Goal: Find specific page/section: Find specific page/section

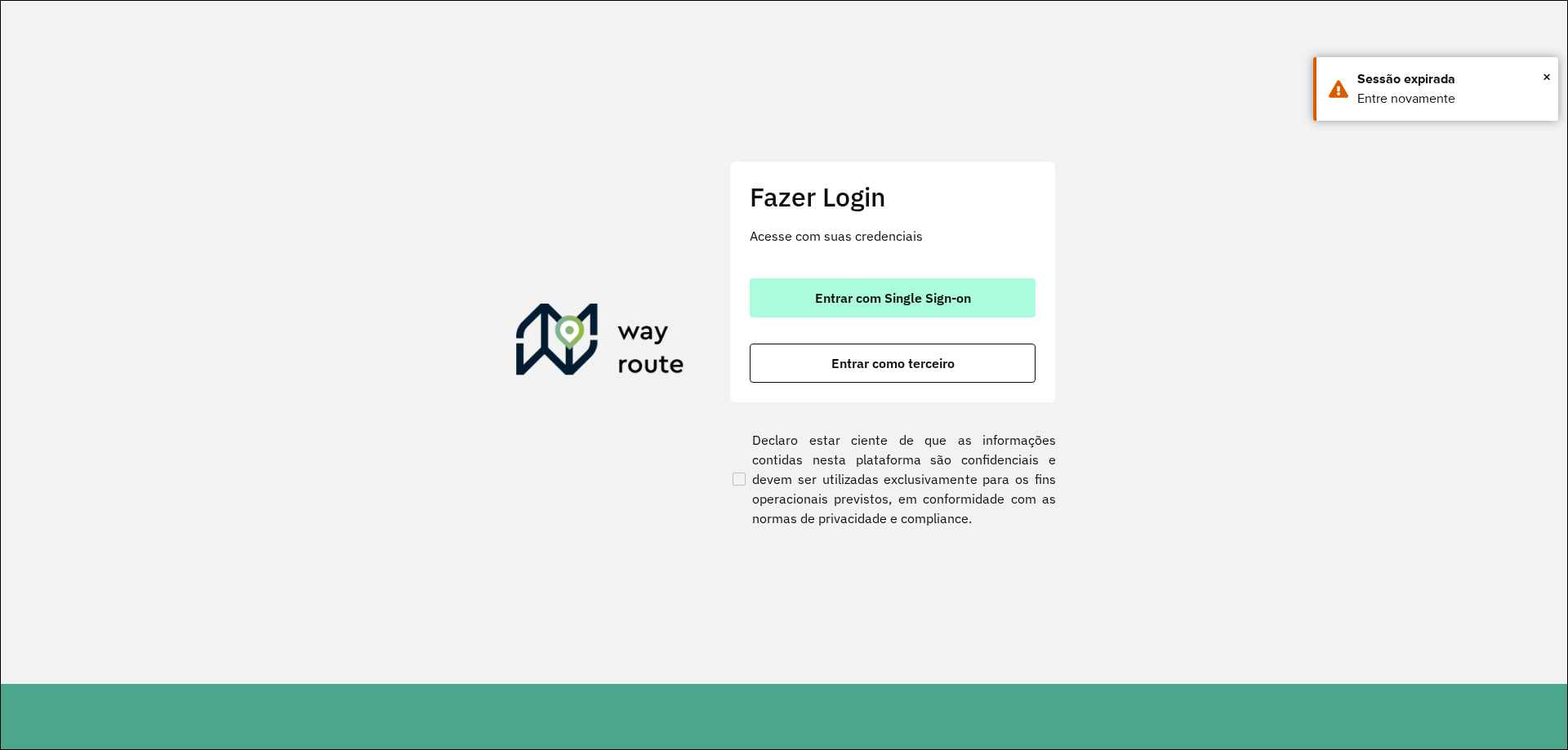
click at [832, 301] on span "Entrar com Single Sign-on" at bounding box center [892, 297] width 156 height 13
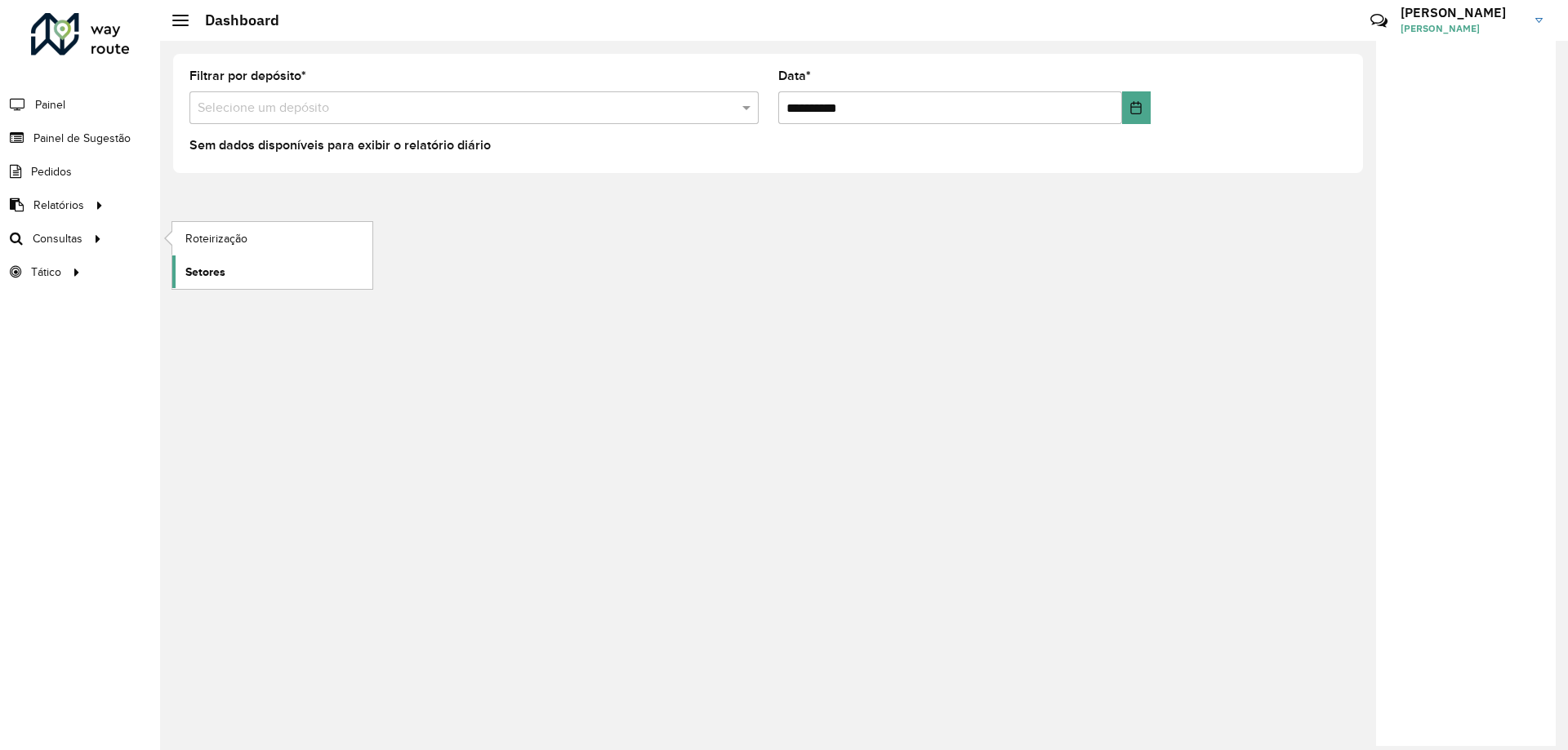
click at [245, 265] on link "Setores" at bounding box center [271, 271] width 200 height 33
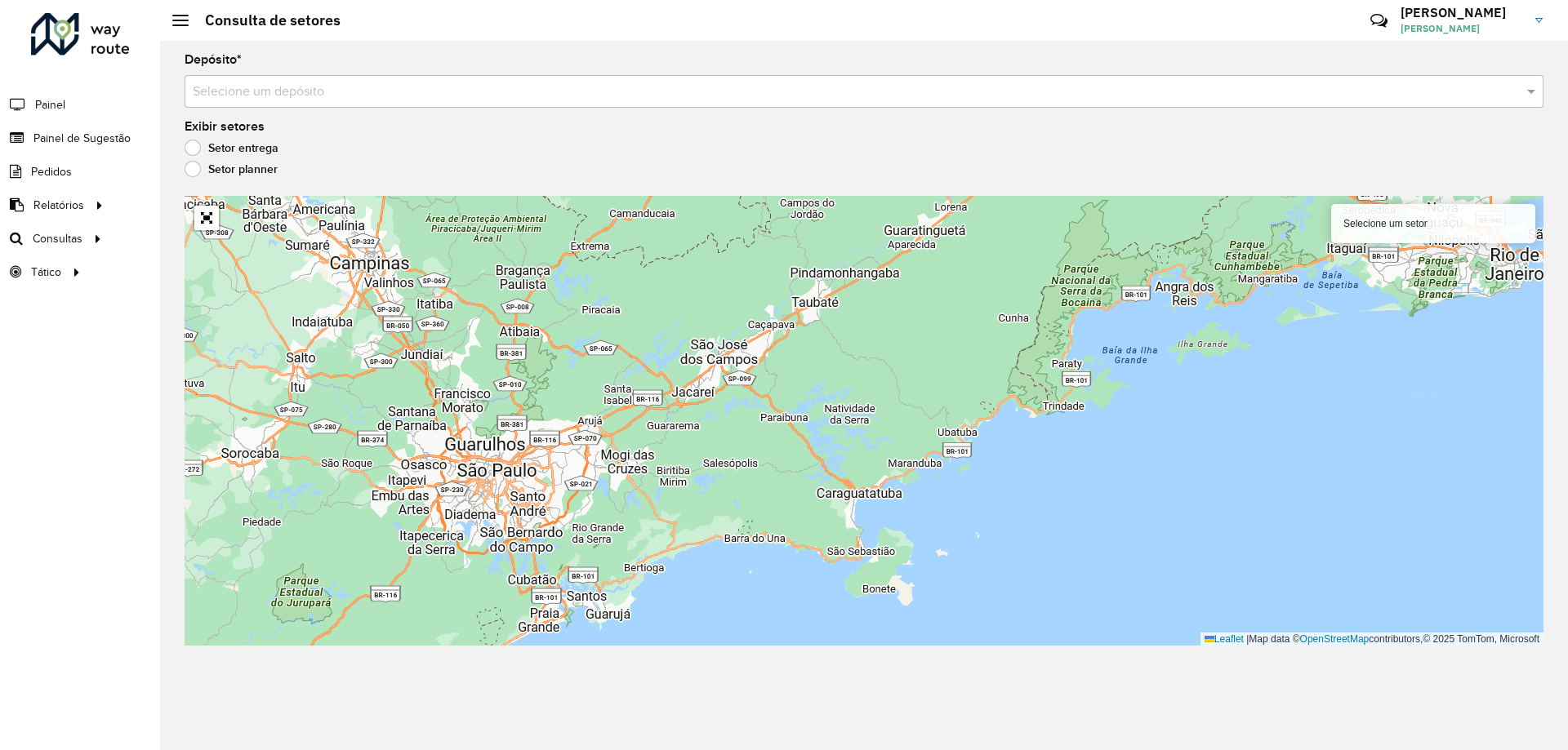
click at [281, 91] on input "text" at bounding box center [848, 92] width 1310 height 20
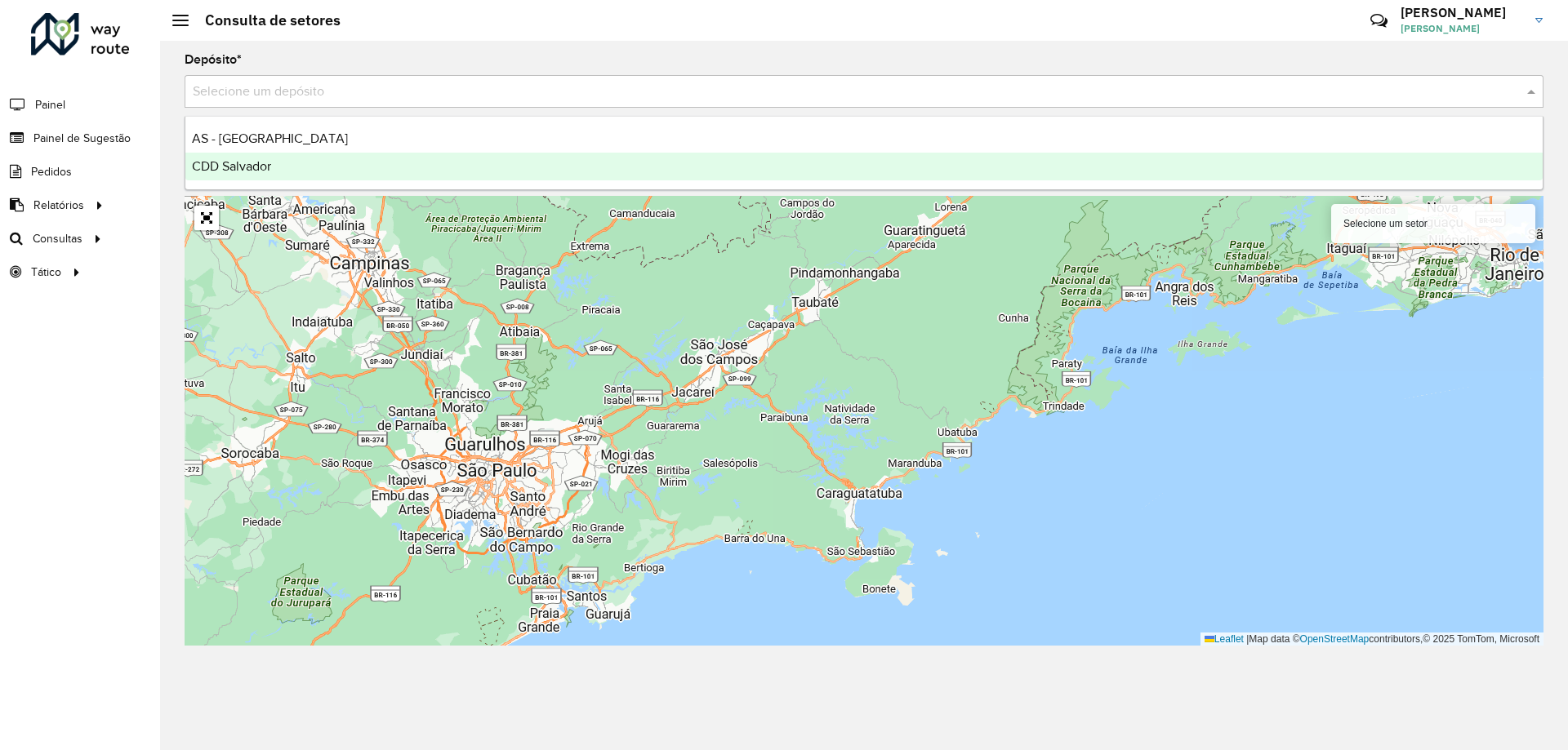
click at [245, 161] on span "CDD Salvador" at bounding box center [232, 166] width 79 height 14
